Goal: Transaction & Acquisition: Purchase product/service

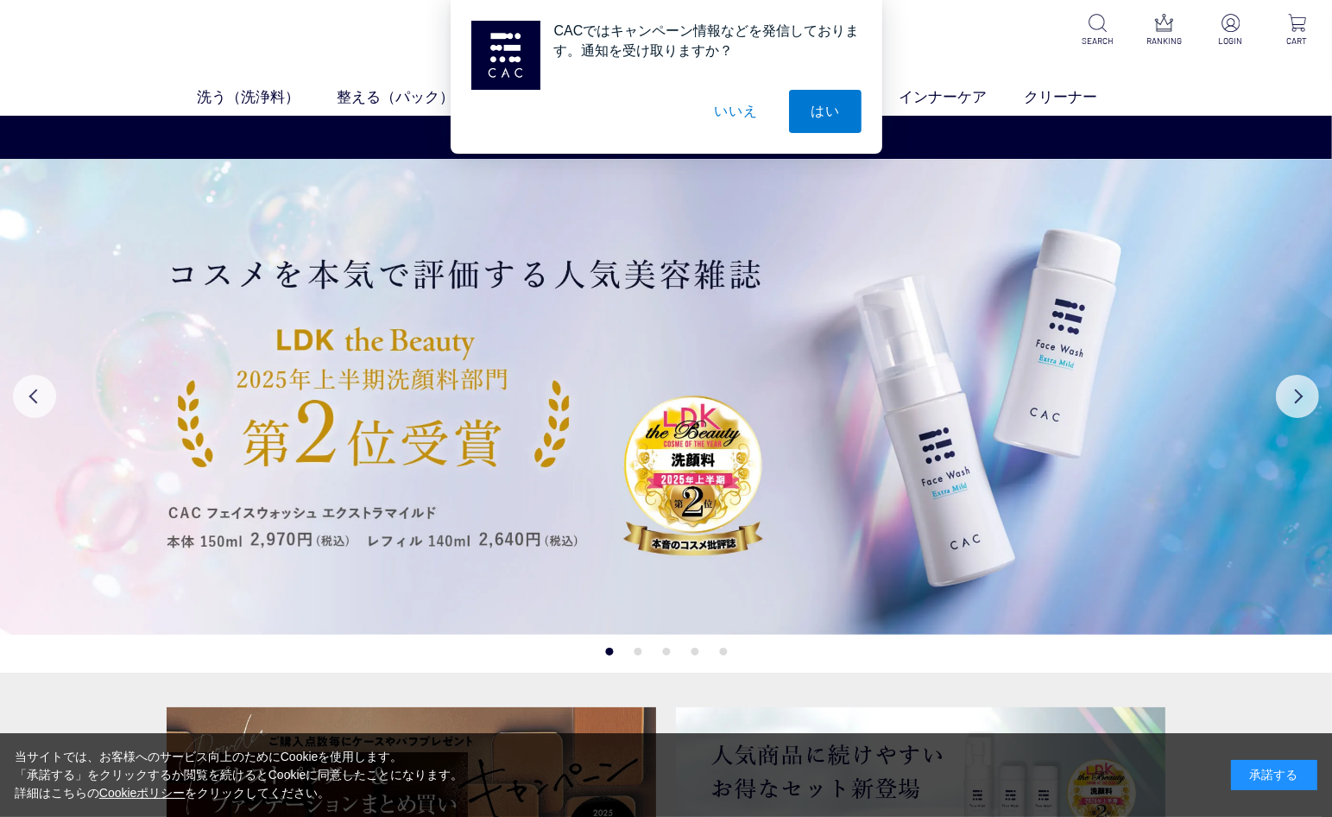
click at [363, 129] on div "CACではキャンペーン情報などを発信しております。通知を受け取りますか？ はい いいえ" at bounding box center [666, 77] width 1332 height 154
click at [743, 111] on button "いいえ" at bounding box center [735, 111] width 86 height 43
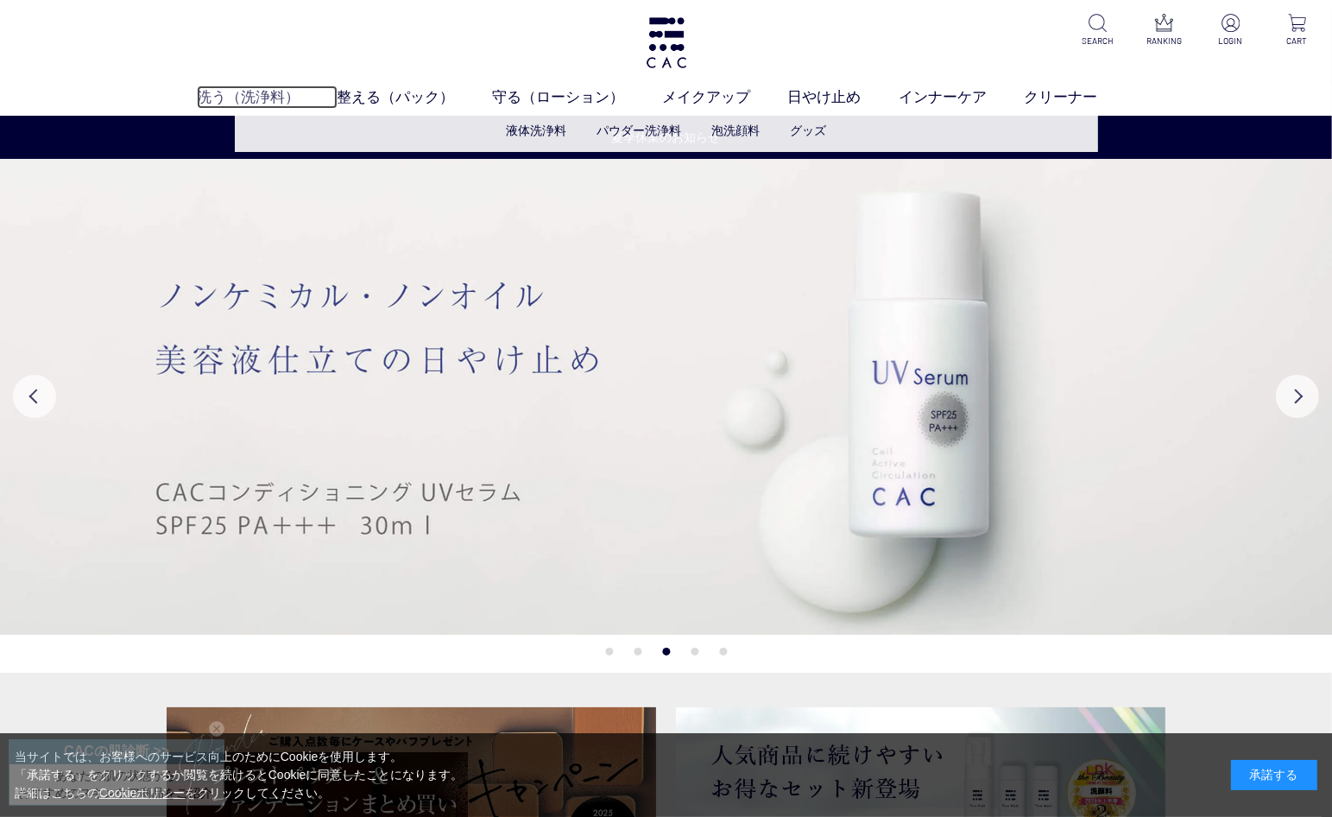
click at [202, 97] on link "洗う（洗浄料）" at bounding box center [267, 96] width 141 height 22
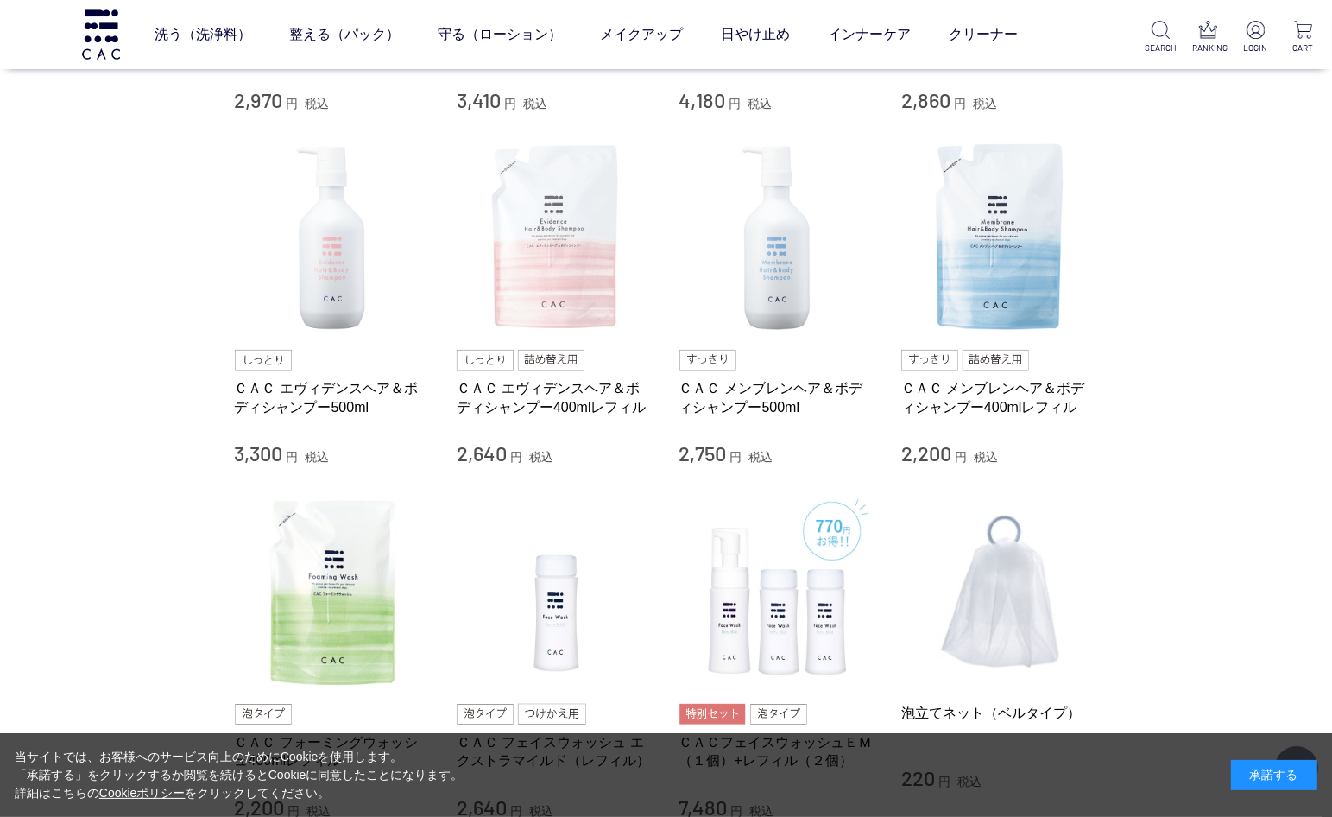
scroll to position [691, 0]
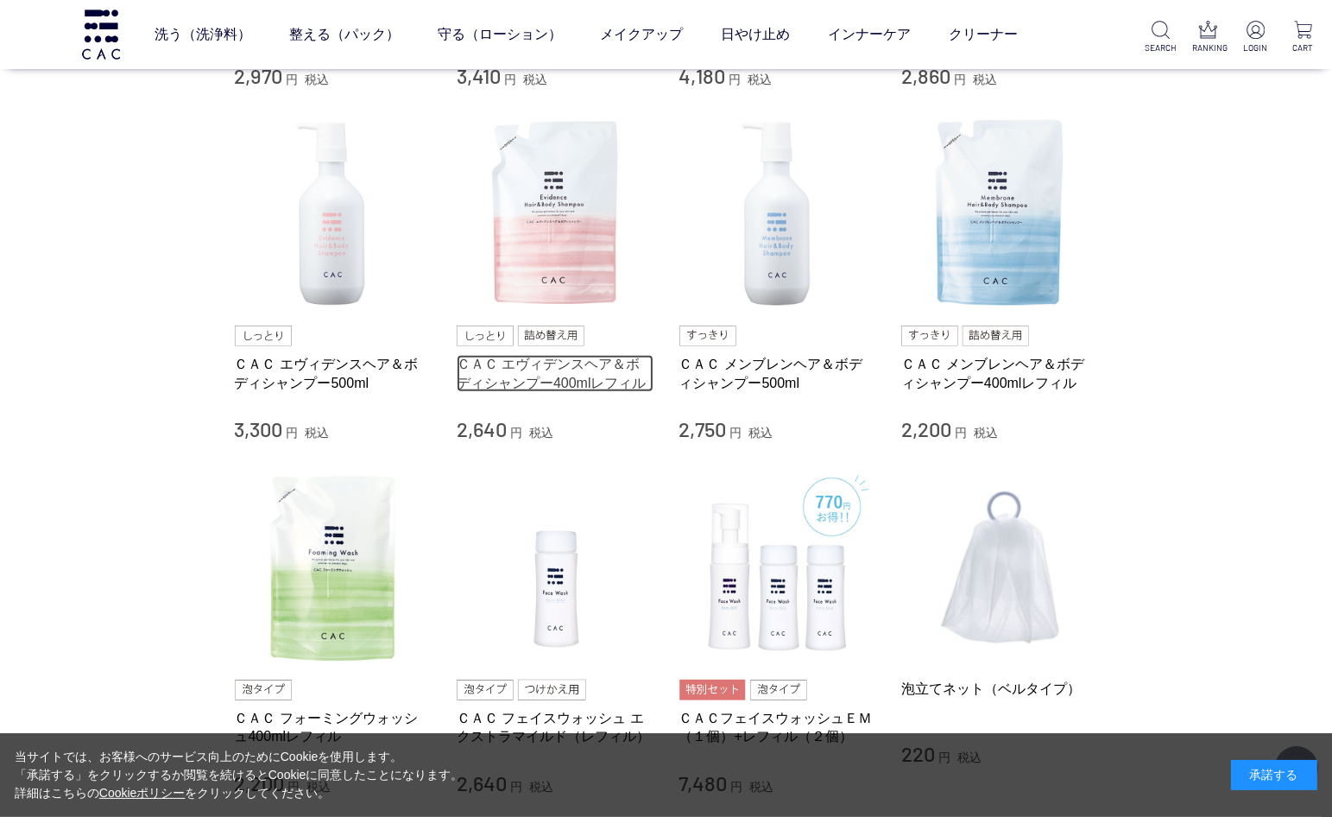
click at [554, 375] on link "ＣＡＣ エヴィデンスヘア＆ボディシャンプー400mlレフィル" at bounding box center [555, 373] width 197 height 37
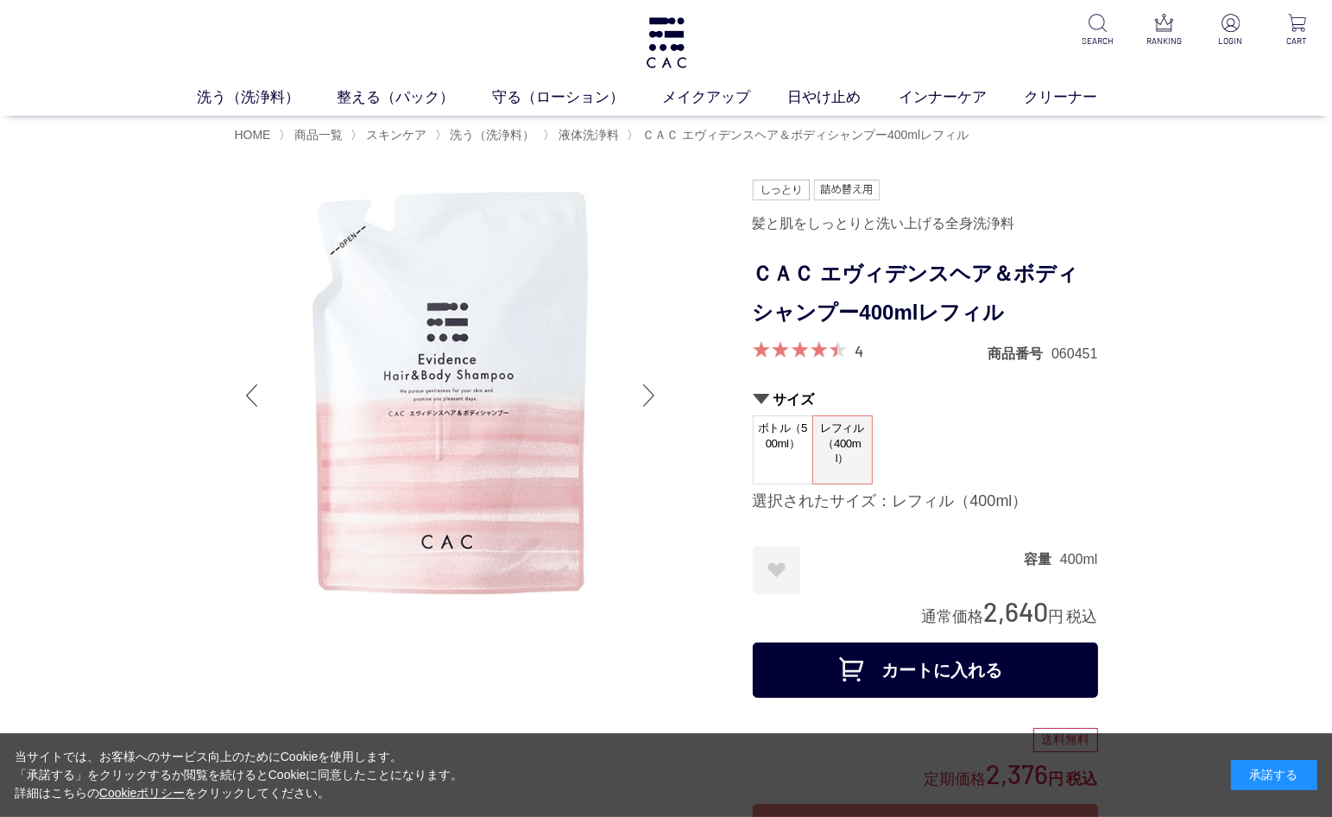
click at [649, 419] on div at bounding box center [649, 395] width 35 height 69
click at [647, 395] on div at bounding box center [649, 395] width 35 height 69
click at [775, 457] on span "ボトル（500ml）" at bounding box center [783, 440] width 59 height 49
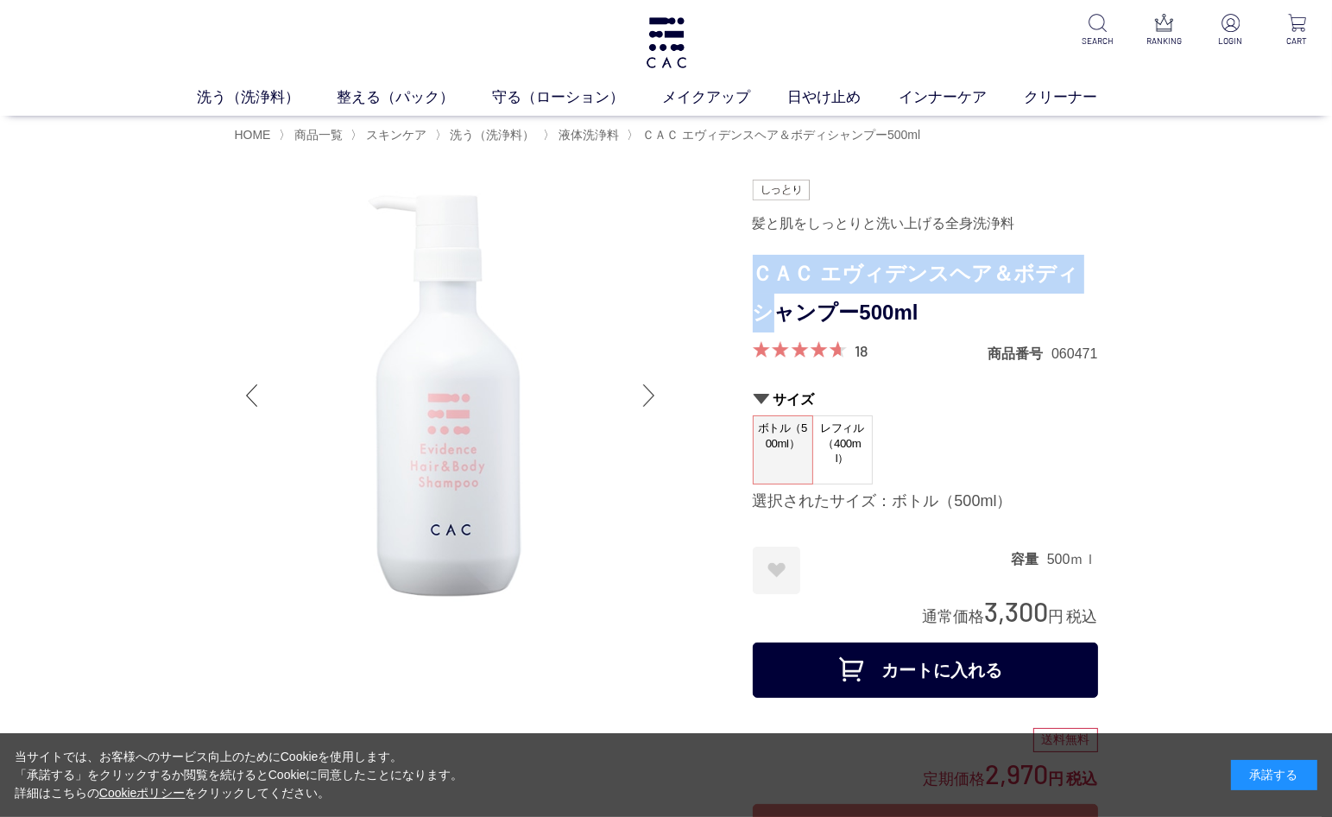
drag, startPoint x: 753, startPoint y: 276, endPoint x: 1110, endPoint y: 293, distance: 357.8
